Goal: Use online tool/utility

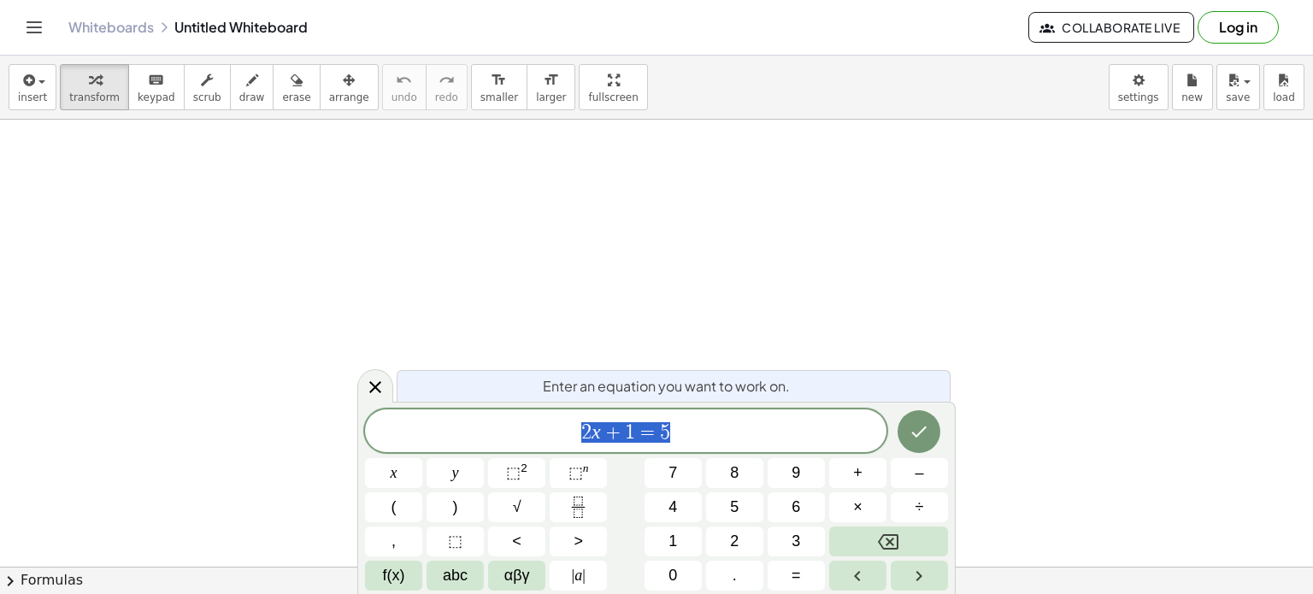
scroll to position [135, 0]
click at [925, 426] on icon "Done" at bounding box center [919, 431] width 21 height 21
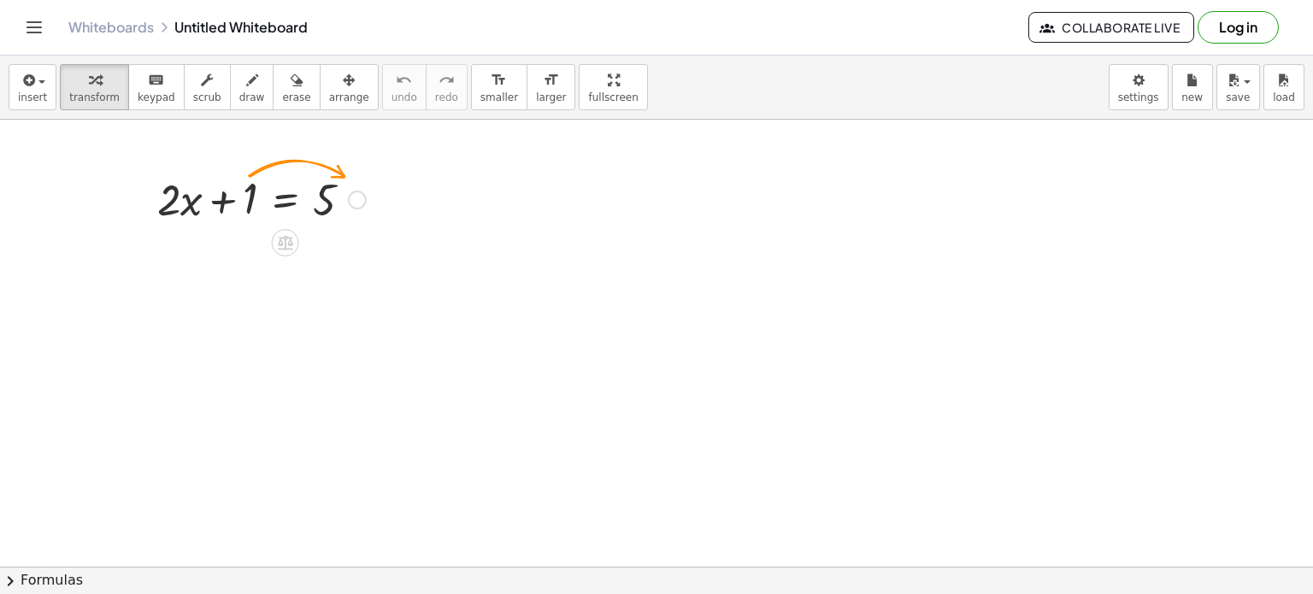
click at [360, 198] on div at bounding box center [357, 200] width 19 height 19
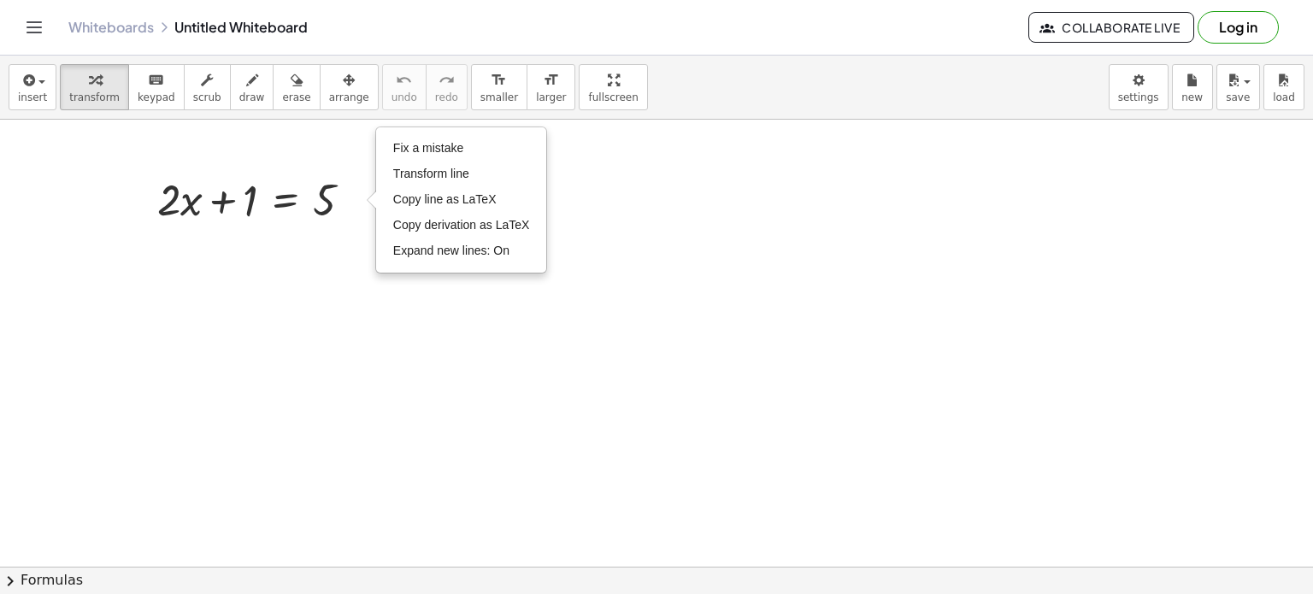
click at [361, 354] on div at bounding box center [656, 488] width 1313 height 1007
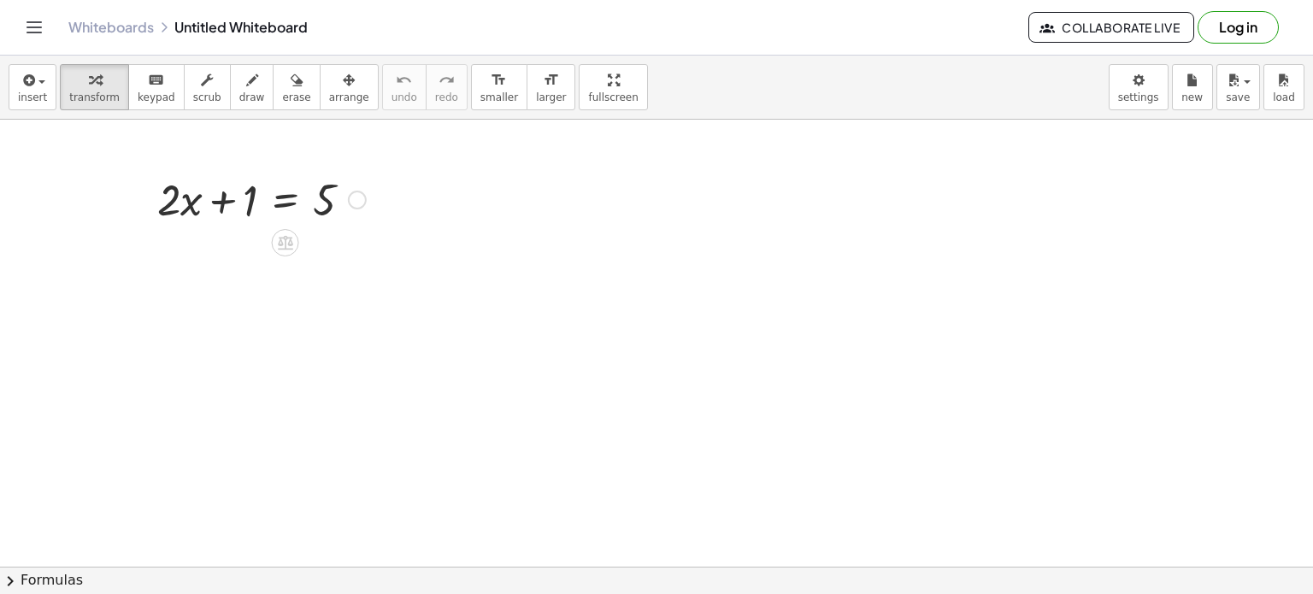
click at [250, 199] on div at bounding box center [262, 198] width 226 height 58
click at [230, 198] on div at bounding box center [262, 198] width 226 height 58
drag, startPoint x: 230, startPoint y: 198, endPoint x: 365, endPoint y: 202, distance: 135.1
click at [365, 202] on div at bounding box center [262, 198] width 226 height 58
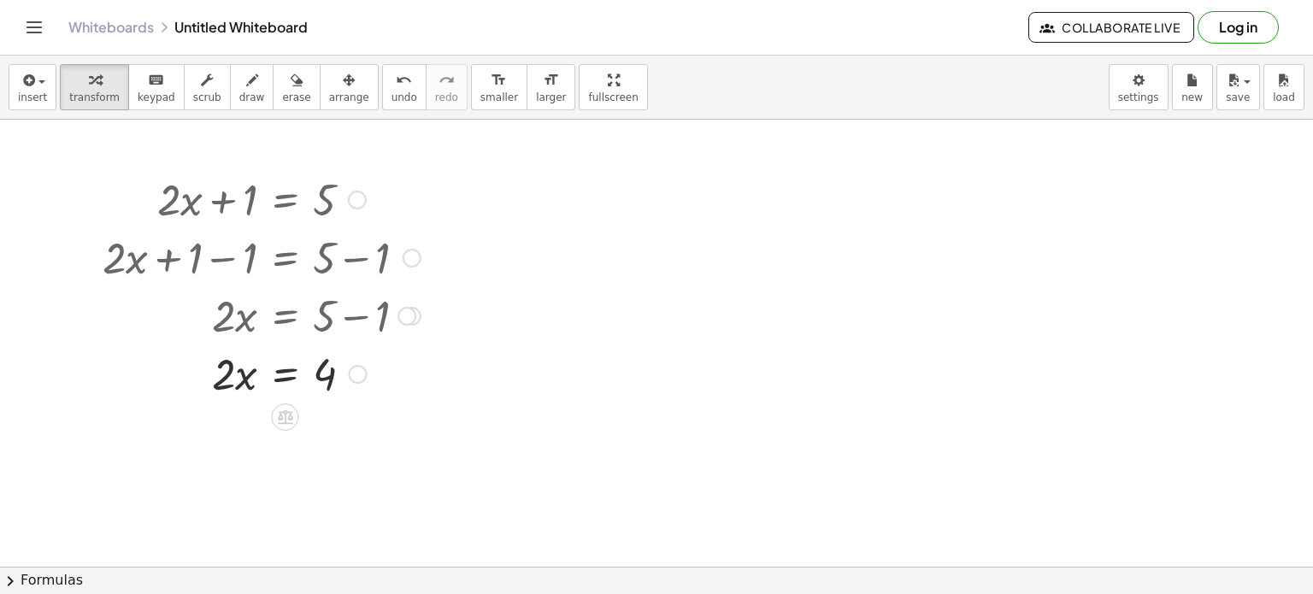
click at [230, 374] on div at bounding box center [261, 373] width 335 height 58
click at [229, 379] on div at bounding box center [261, 373] width 335 height 58
drag, startPoint x: 229, startPoint y: 379, endPoint x: 333, endPoint y: 429, distance: 115.1
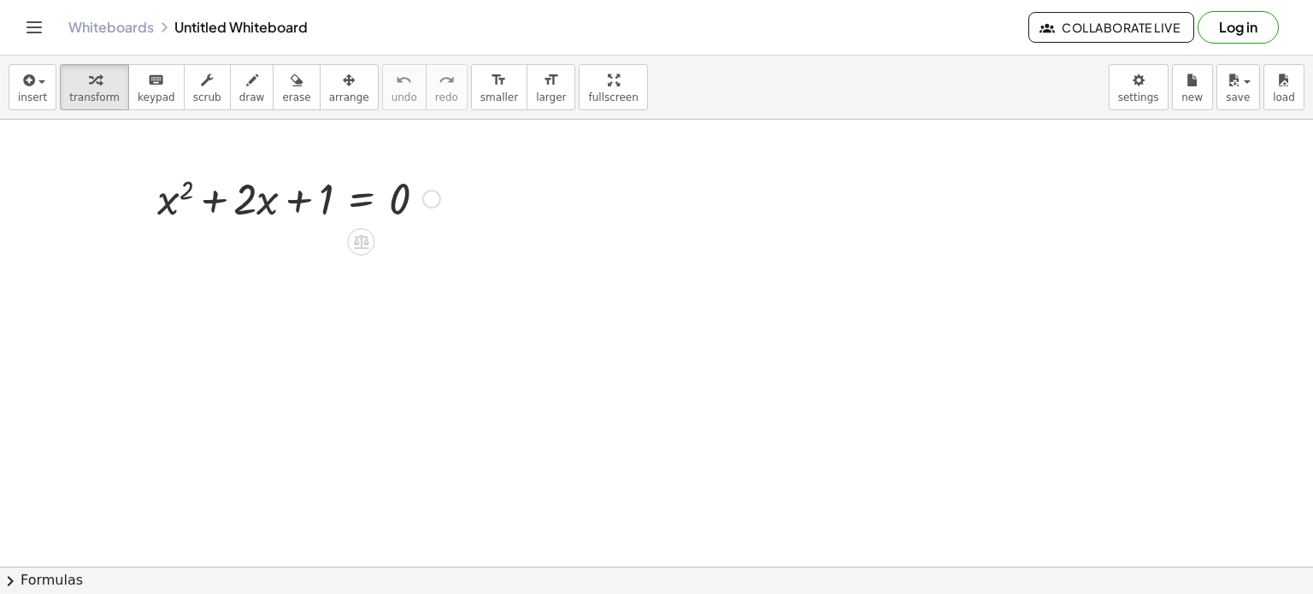
click at [269, 196] on div at bounding box center [299, 197] width 300 height 58
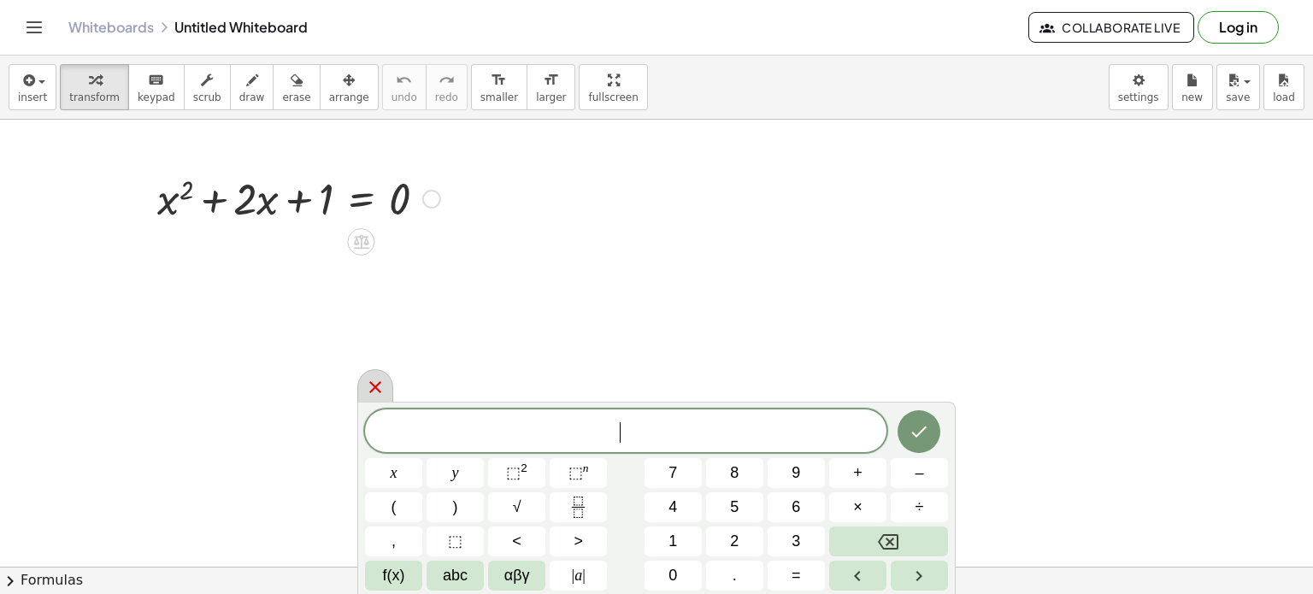
click at [376, 394] on icon at bounding box center [375, 387] width 21 height 21
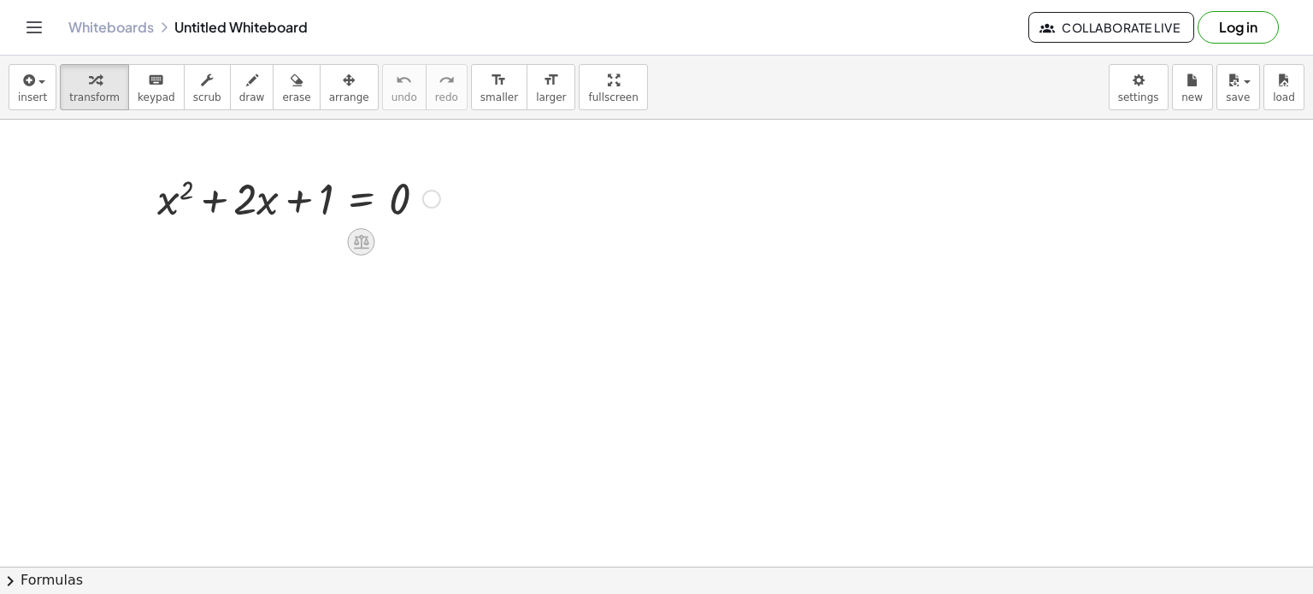
click at [359, 248] on icon at bounding box center [361, 242] width 15 height 15
click at [424, 253] on div at bounding box center [428, 241] width 27 height 27
